Goal: Register for event/course

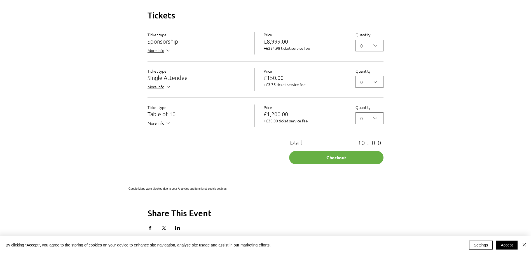
scroll to position [448, 0]
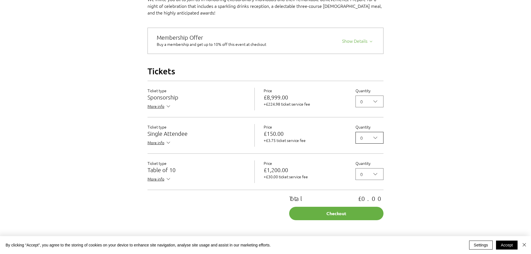
click at [376, 141] on icon "2025 Annual ABC Awards Dinner" at bounding box center [375, 138] width 7 height 7
click at [367, 190] on span "3" at bounding box center [369, 186] width 21 height 7
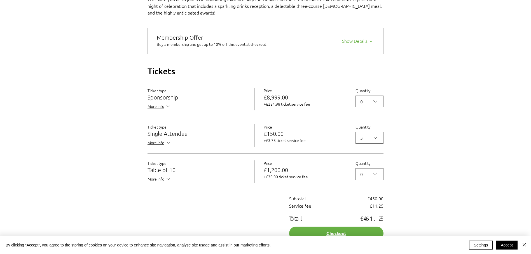
scroll to position [560, 0]
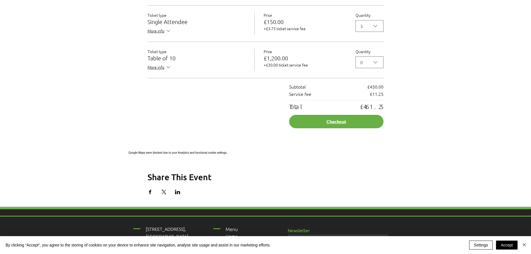
click at [338, 128] on button "Checkout" at bounding box center [336, 121] width 94 height 13
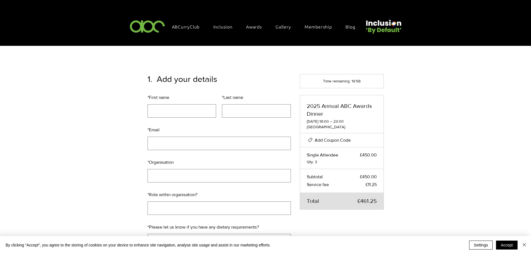
click at [324, 140] on span "Add Coupon Code" at bounding box center [333, 140] width 36 height 5
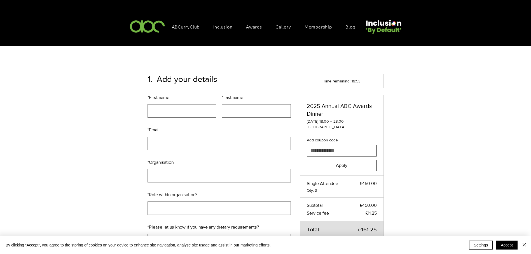
click at [322, 145] on input "Add coupon code" at bounding box center [340, 150] width 66 height 11
paste input "**********"
type input "**********"
click at [326, 163] on button "Apply" at bounding box center [342, 165] width 70 height 11
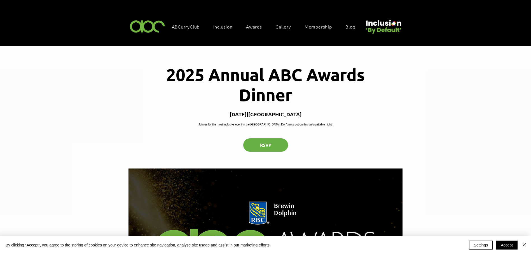
scroll to position [224, 0]
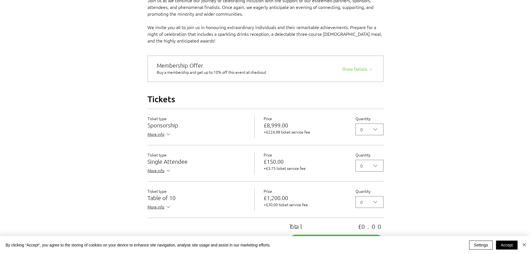
scroll to position [448, 0]
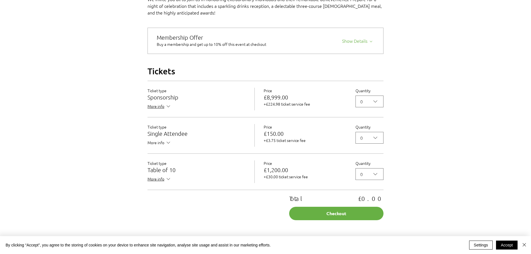
click at [153, 147] on span "More info" at bounding box center [160, 143] width 24 height 7
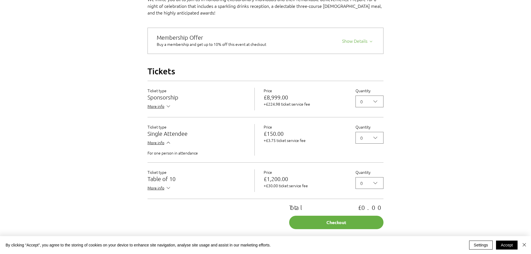
click at [173, 156] on p "For one person in attendance" at bounding box center [197, 153] width 98 height 6
click at [155, 192] on span "More info" at bounding box center [160, 188] width 24 height 7
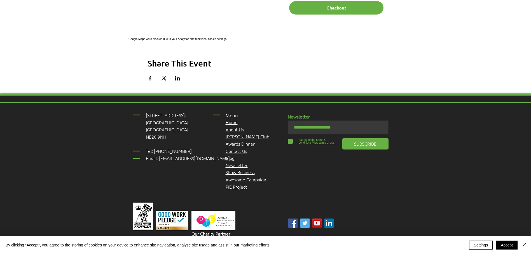
scroll to position [504, 0]
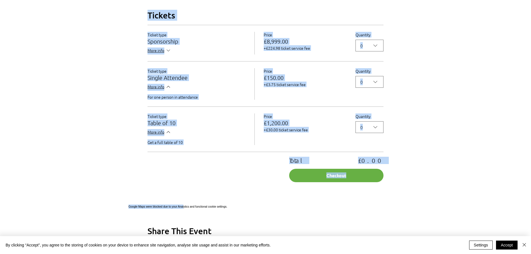
drag, startPoint x: 126, startPoint y: 218, endPoint x: 217, endPoint y: 217, distance: 90.7
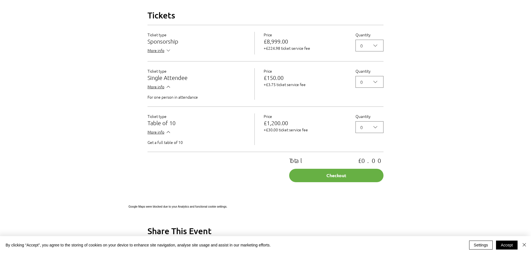
drag, startPoint x: 217, startPoint y: 217, endPoint x: 233, endPoint y: 218, distance: 16.0
click at [227, 209] on span "Google Maps were blocked due to your Analytics and functional cookie settings." at bounding box center [177, 206] width 99 height 3
drag, startPoint x: 291, startPoint y: 219, endPoint x: 198, endPoint y: 220, distance: 92.7
click at [198, 209] on div "Google Maps were blocked due to your Analytics and functional cookie settings." at bounding box center [265, 207] width 274 height 4
click at [198, 209] on span "Google Maps were blocked due to your Analytics and functional cookie settings." at bounding box center [177, 206] width 99 height 3
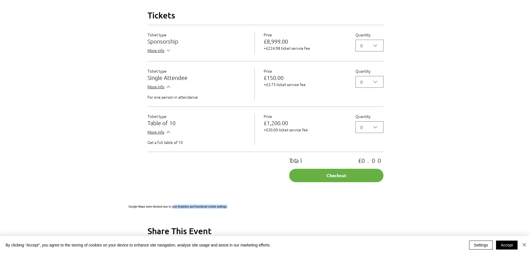
drag, startPoint x: 200, startPoint y: 218, endPoint x: 290, endPoint y: 216, distance: 90.4
click at [290, 209] on div "Google Maps were blocked due to your Analytics and functional cookie settings." at bounding box center [265, 207] width 274 height 4
drag, startPoint x: 290, startPoint y: 216, endPoint x: 205, endPoint y: 224, distance: 85.5
click at [214, 224] on div "Time & Location 09 Oct 2025, 18:00 – 23:00 Newcastle upon Tyne, High Gosforth P…" at bounding box center [265, 47] width 274 height 428
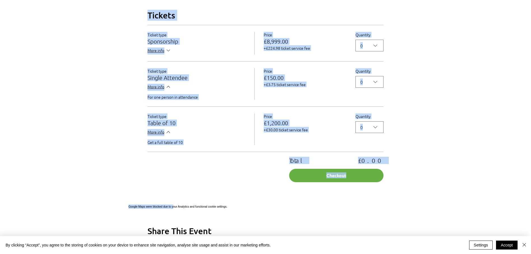
drag, startPoint x: 198, startPoint y: 219, endPoint x: 128, endPoint y: 218, distance: 70.8
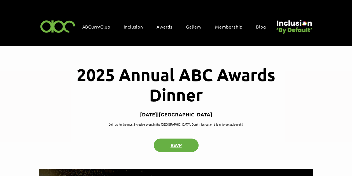
click at [181, 152] on button "RSVP" at bounding box center [176, 145] width 45 height 13
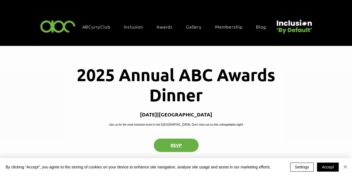
click at [175, 151] on button "RSVP" at bounding box center [176, 145] width 45 height 13
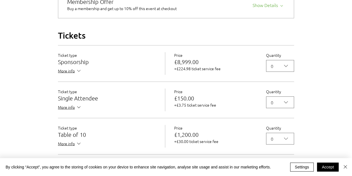
scroll to position [489, 0]
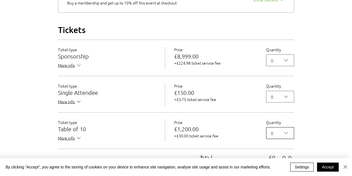
click at [282, 135] on button "0" at bounding box center [280, 133] width 28 height 12
click at [280, 73] on div "1" at bounding box center [279, 67] width 27 height 11
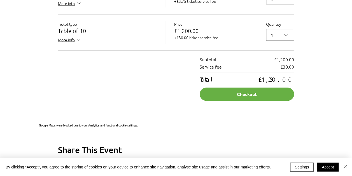
scroll to position [587, 0]
click at [245, 101] on button "Checkout" at bounding box center [247, 94] width 94 height 13
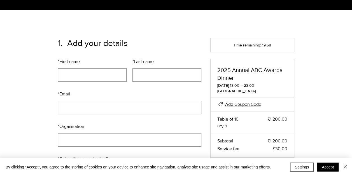
scroll to position [36, 0]
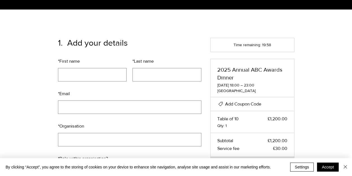
click at [247, 102] on span "Add Coupon Code" at bounding box center [243, 104] width 36 height 5
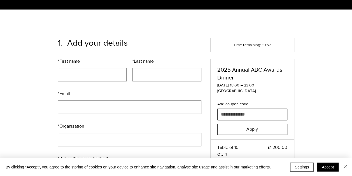
click at [247, 111] on input "Add coupon code" at bounding box center [250, 114] width 66 height 11
paste input "**********"
type input "**********"
click at [244, 124] on button "Apply" at bounding box center [252, 129] width 70 height 11
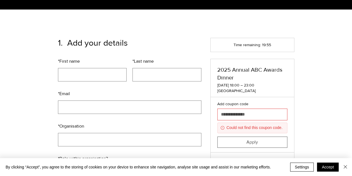
scroll to position [65, 0]
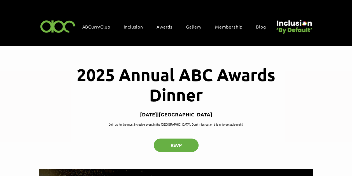
click at [64, 27] on img at bounding box center [58, 26] width 39 height 17
